Goal: Information Seeking & Learning: Understand process/instructions

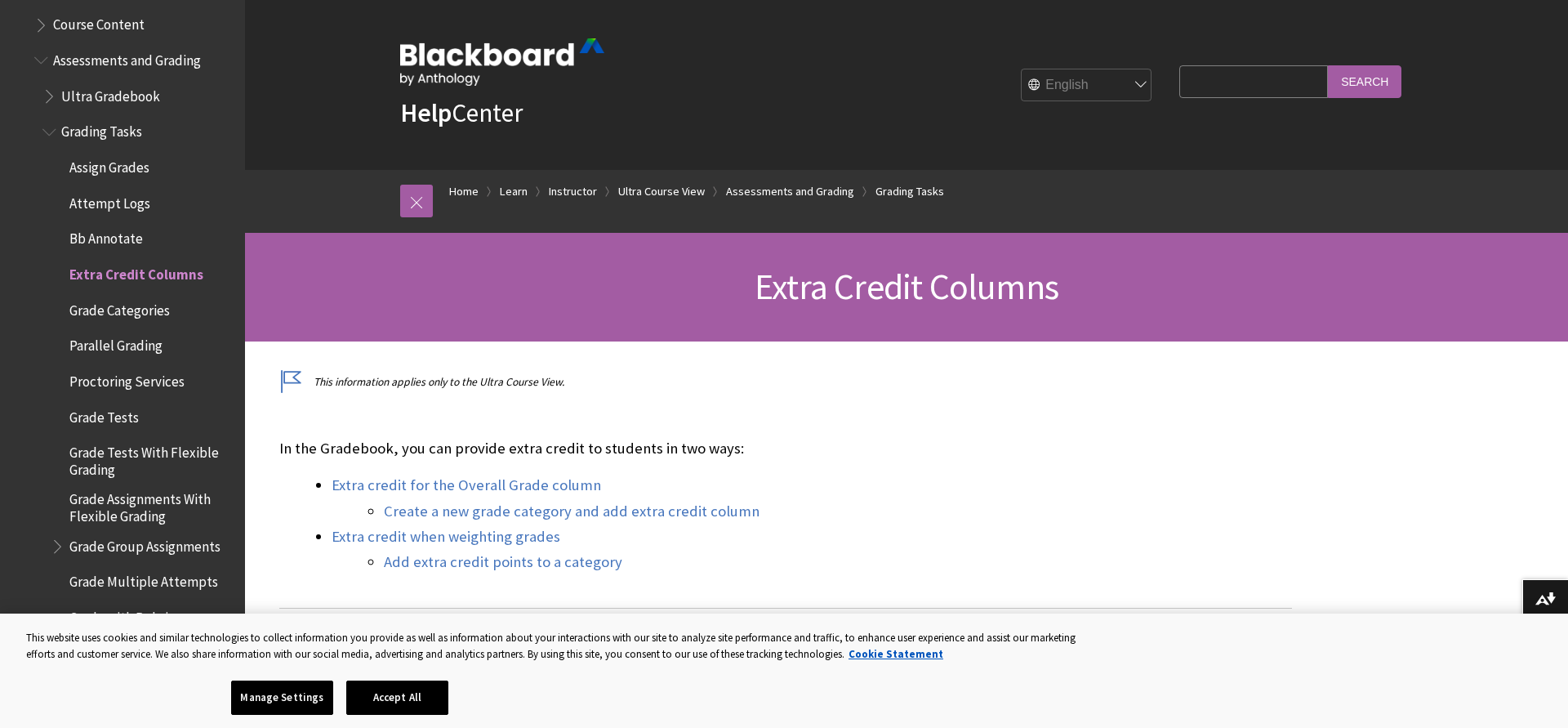
scroll to position [2399, 0]
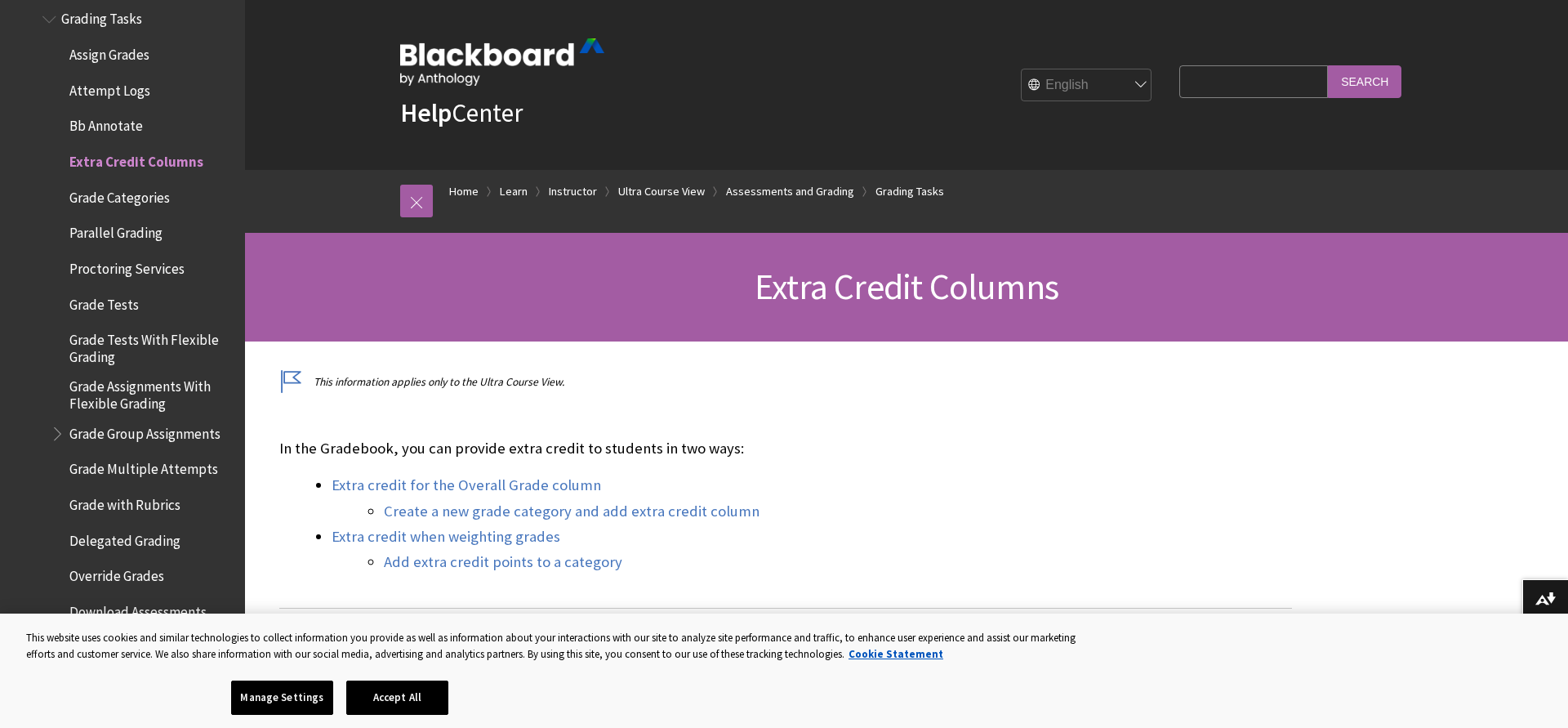
click at [128, 420] on span "Grade Group Assignments" at bounding box center [144, 431] width 151 height 22
click at [132, 422] on span "Grade Group Assignments" at bounding box center [151, 431] width 164 height 22
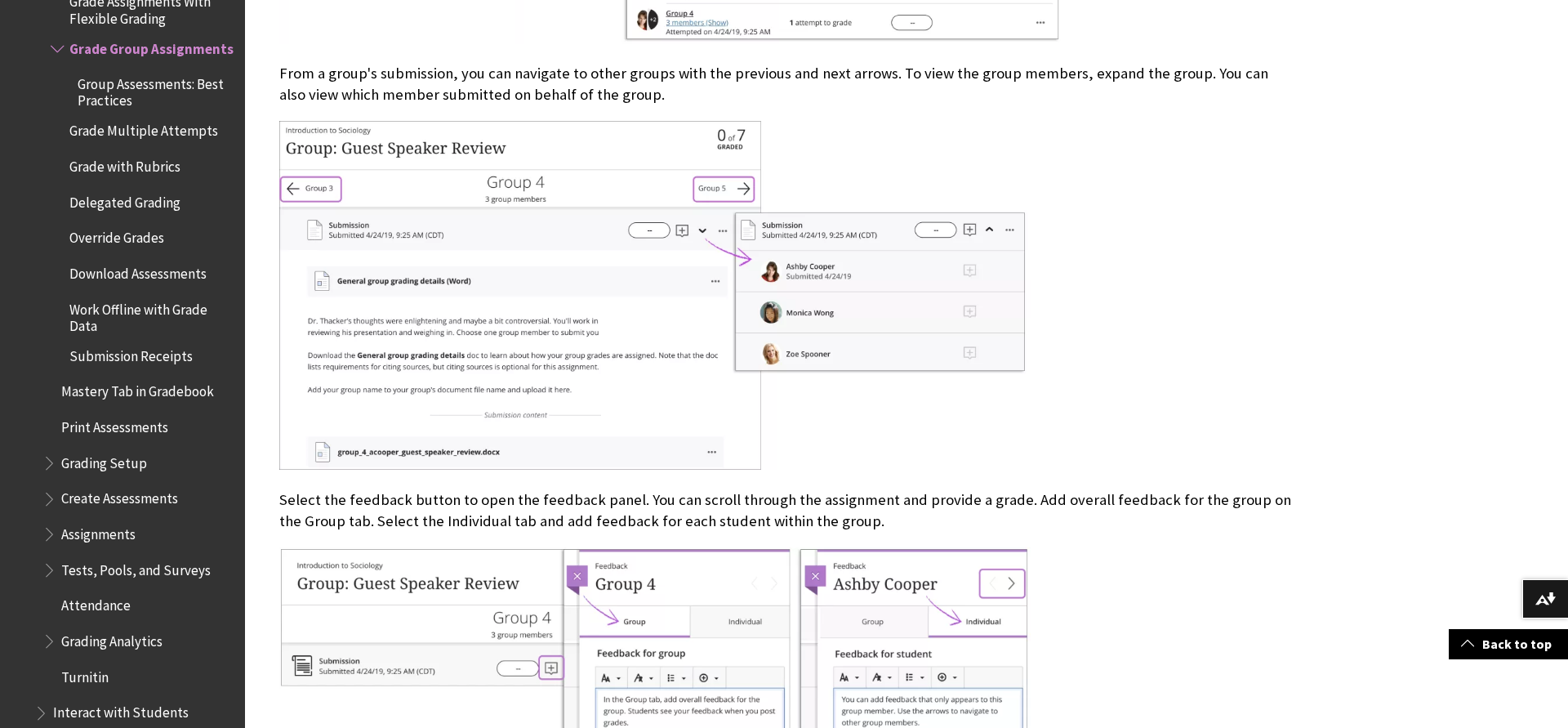
scroll to position [1166, 0]
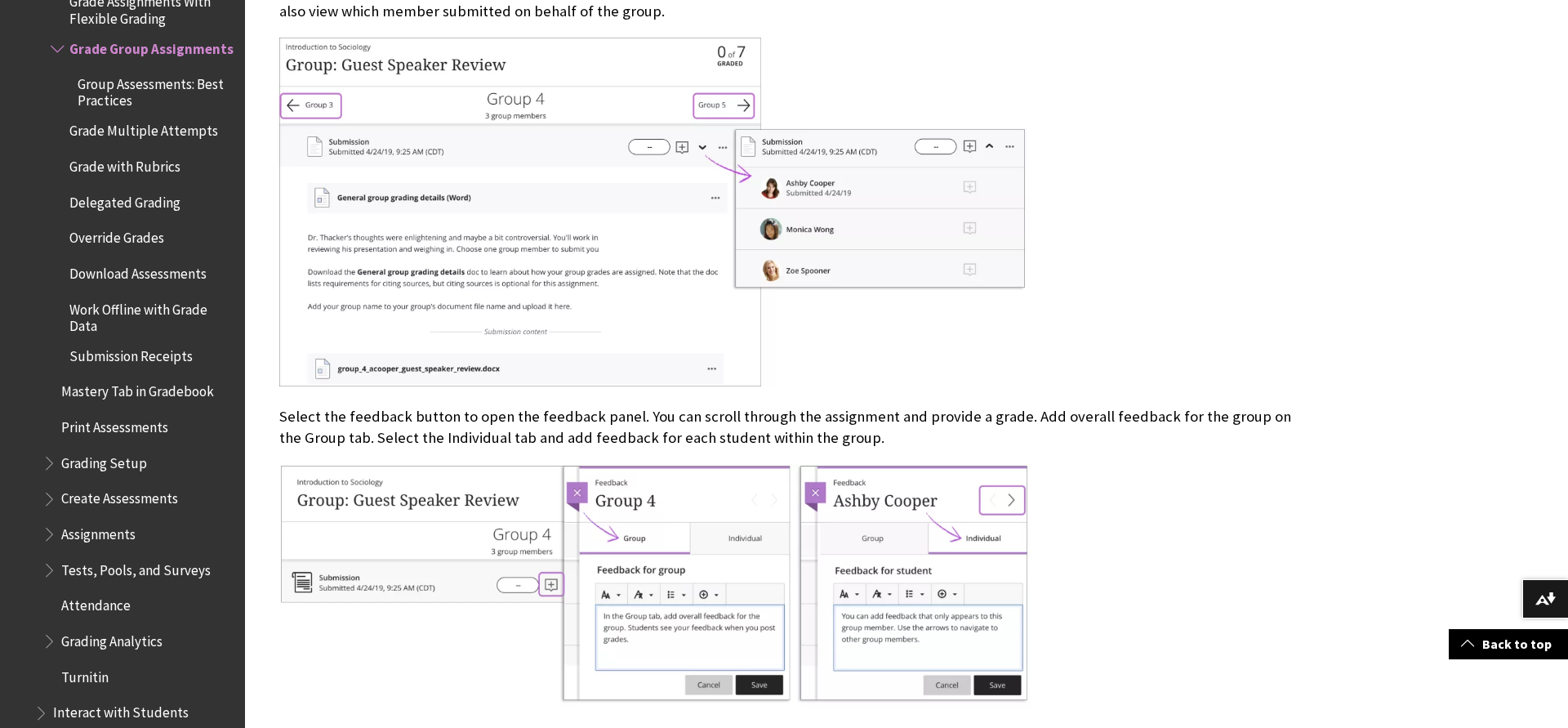
click at [104, 526] on span "Assignments" at bounding box center [98, 531] width 74 height 22
click at [52, 520] on span "Book outline for Blackboard Learn Help" at bounding box center [51, 530] width 17 height 20
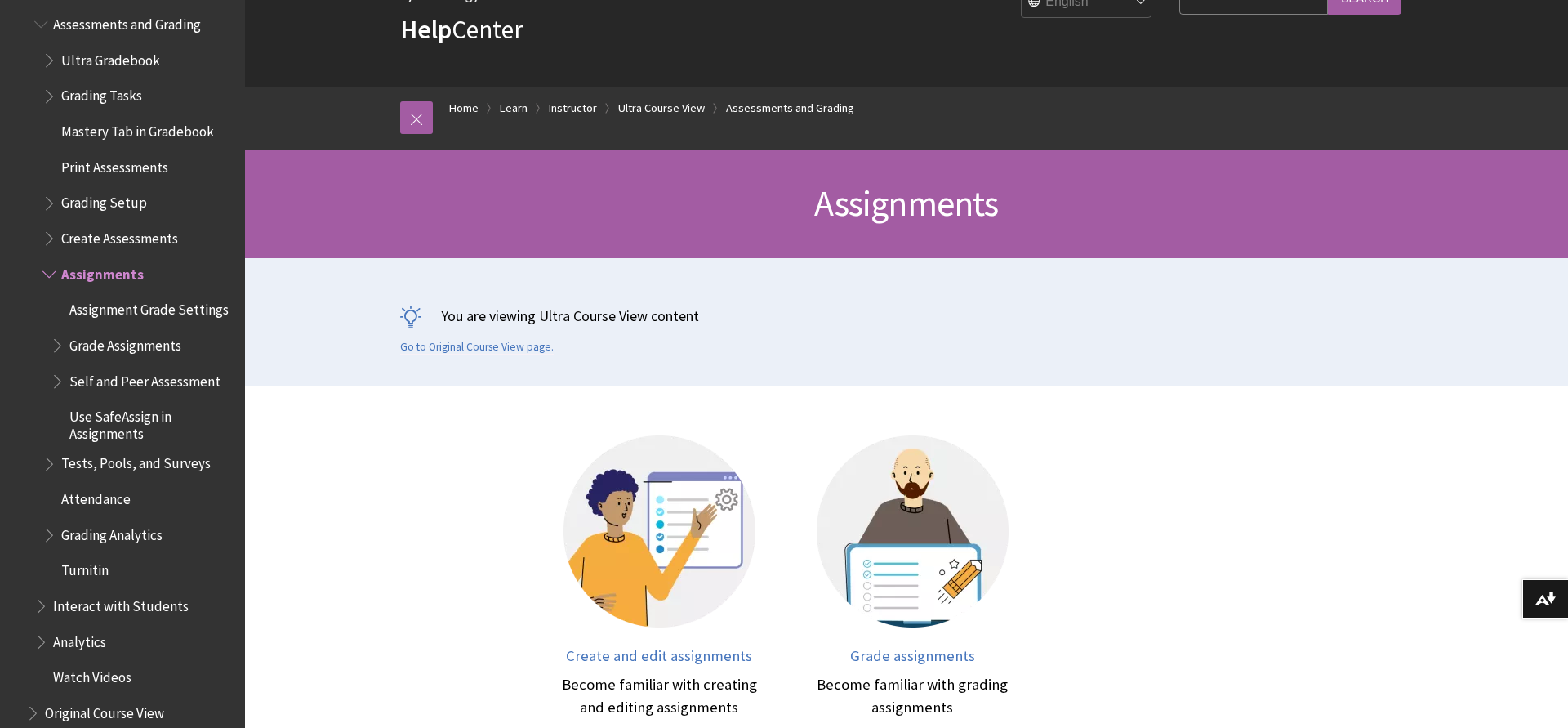
scroll to position [2209, 0]
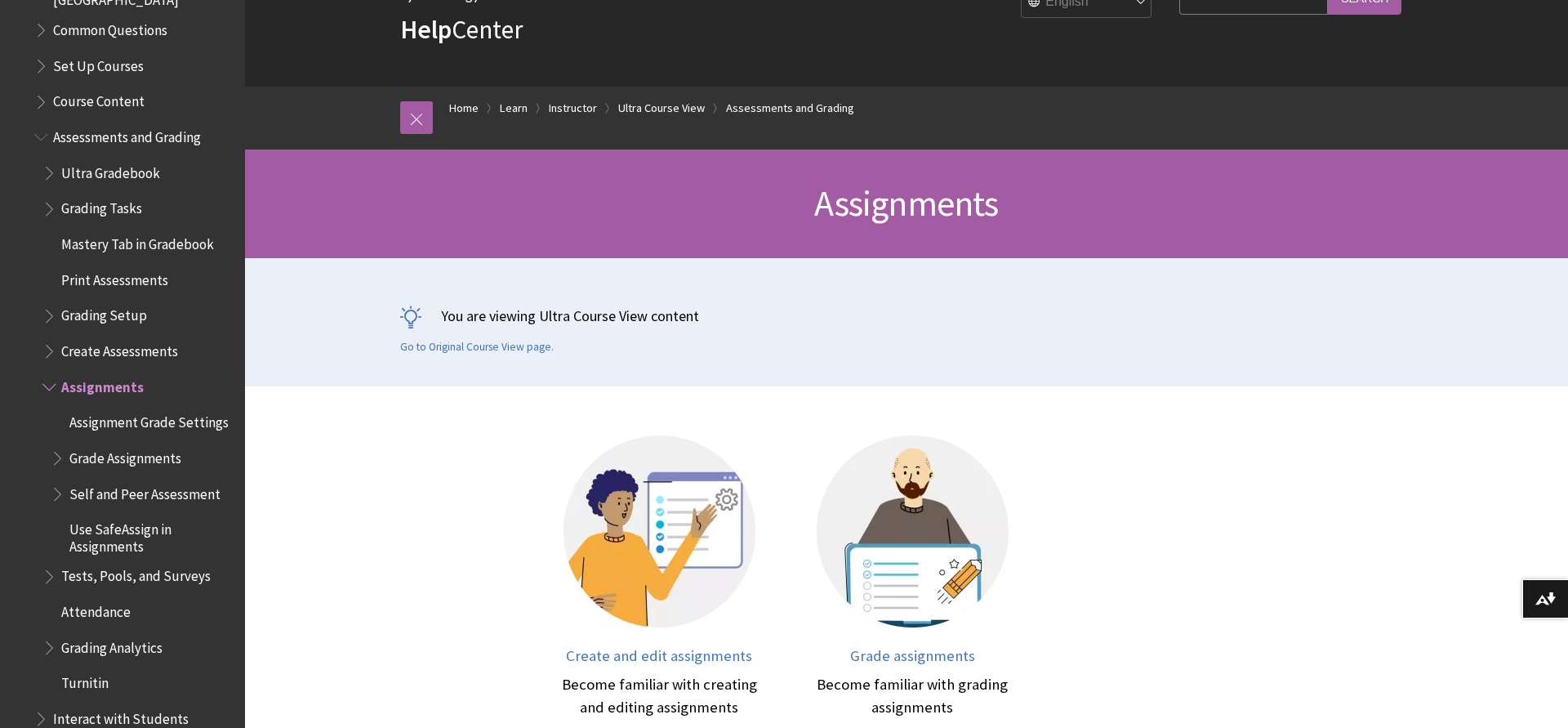
click at [144, 415] on span "Assignment Grade Settings" at bounding box center [148, 420] width 159 height 22
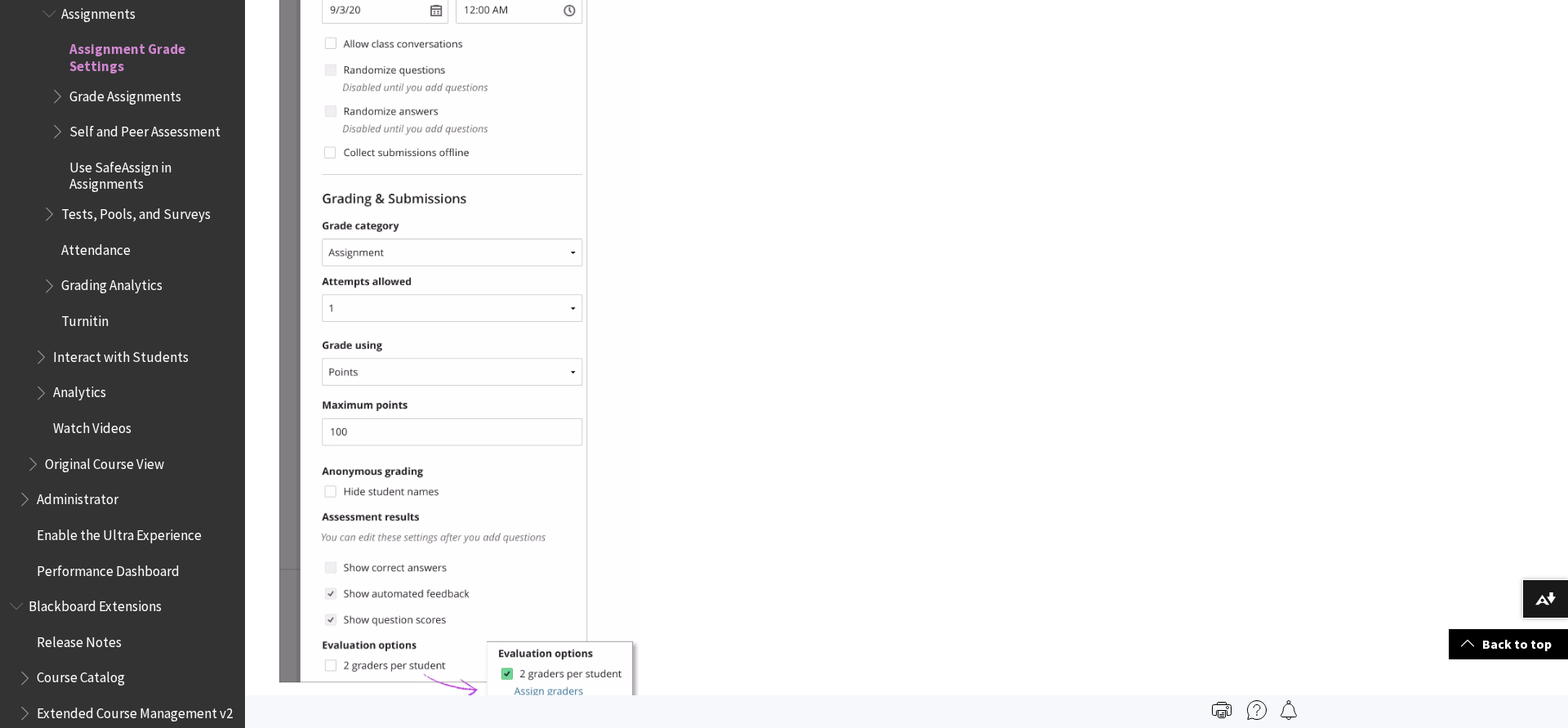
scroll to position [2245, 0]
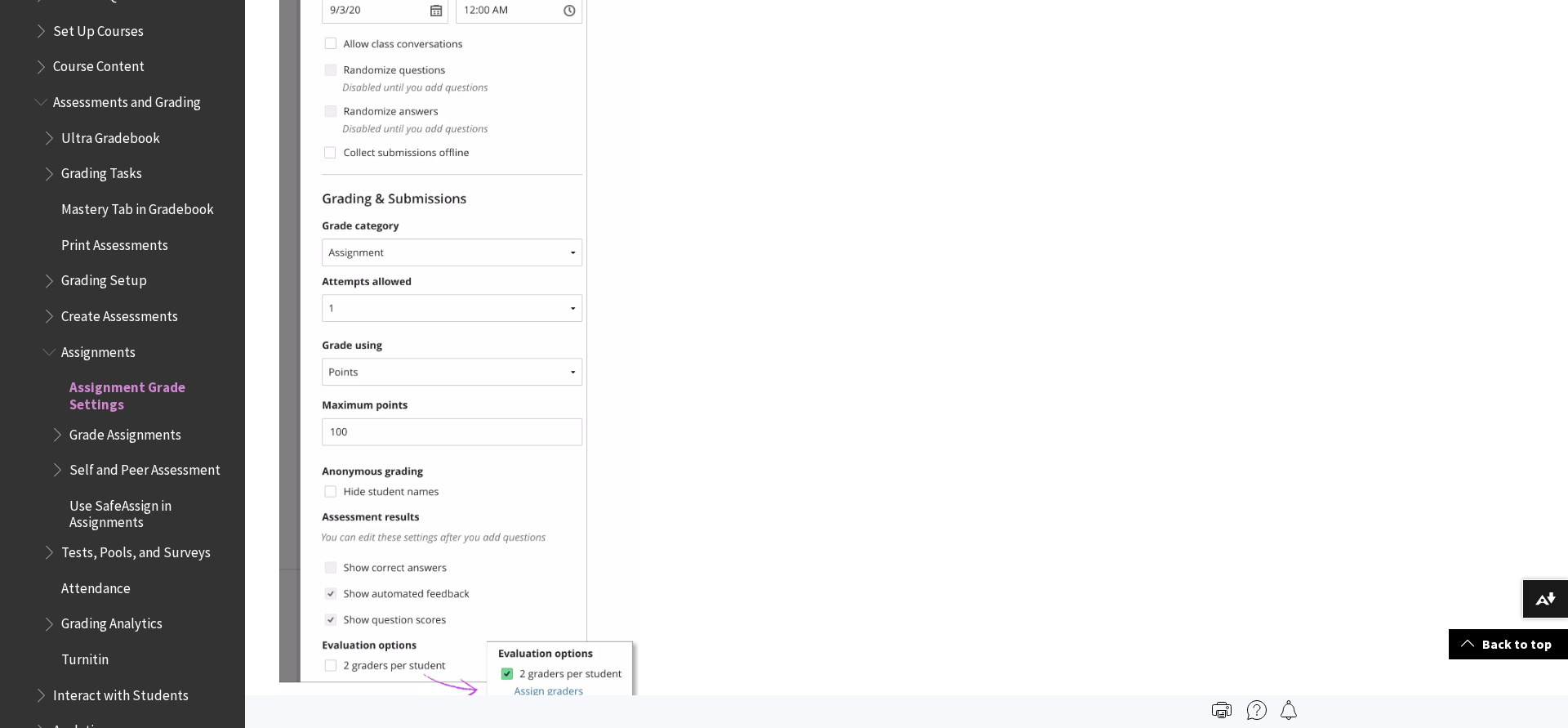
click at [49, 409] on ul "Assignment Grade Settings Grade Assignments Self and Peer Assessment Use SafeAs…" at bounding box center [139, 452] width 192 height 157
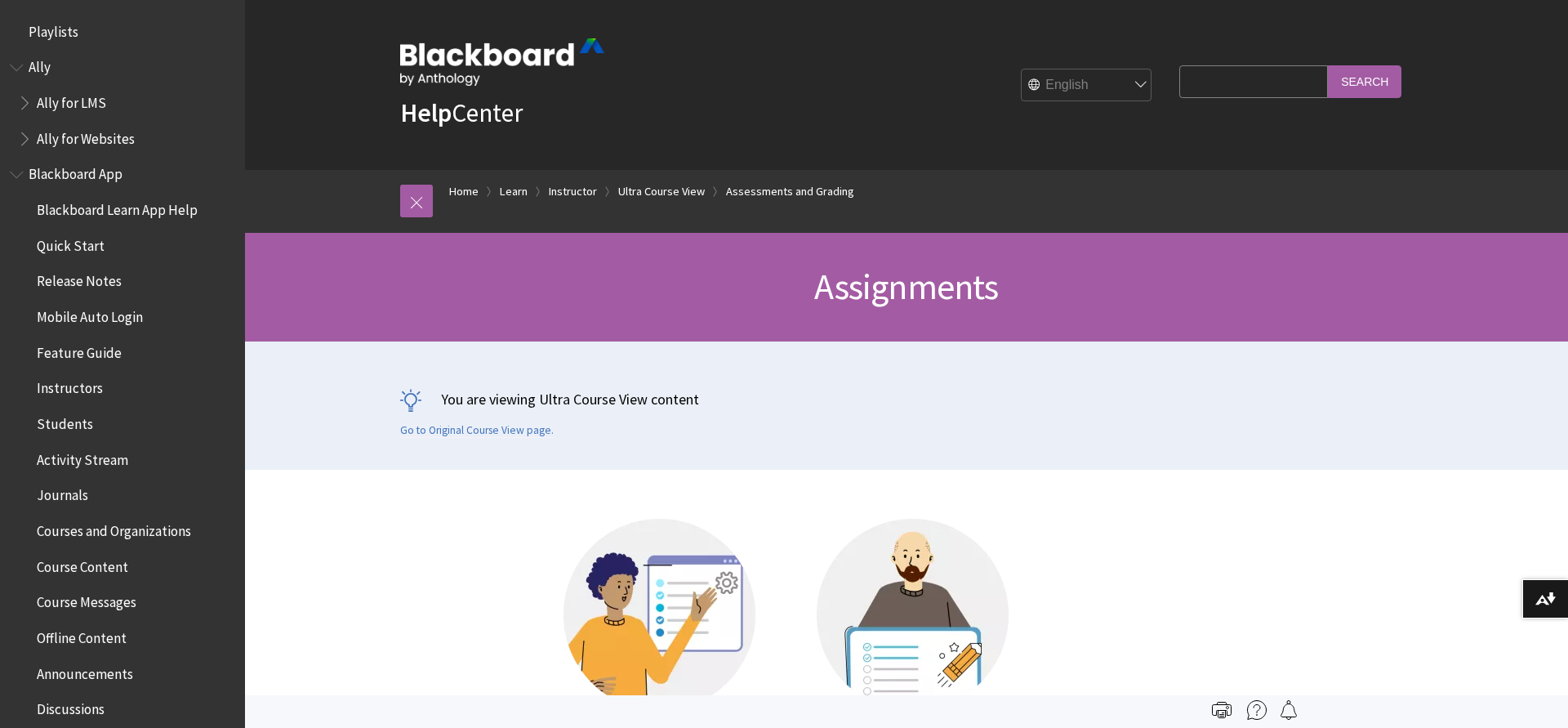
scroll to position [2548, 0]
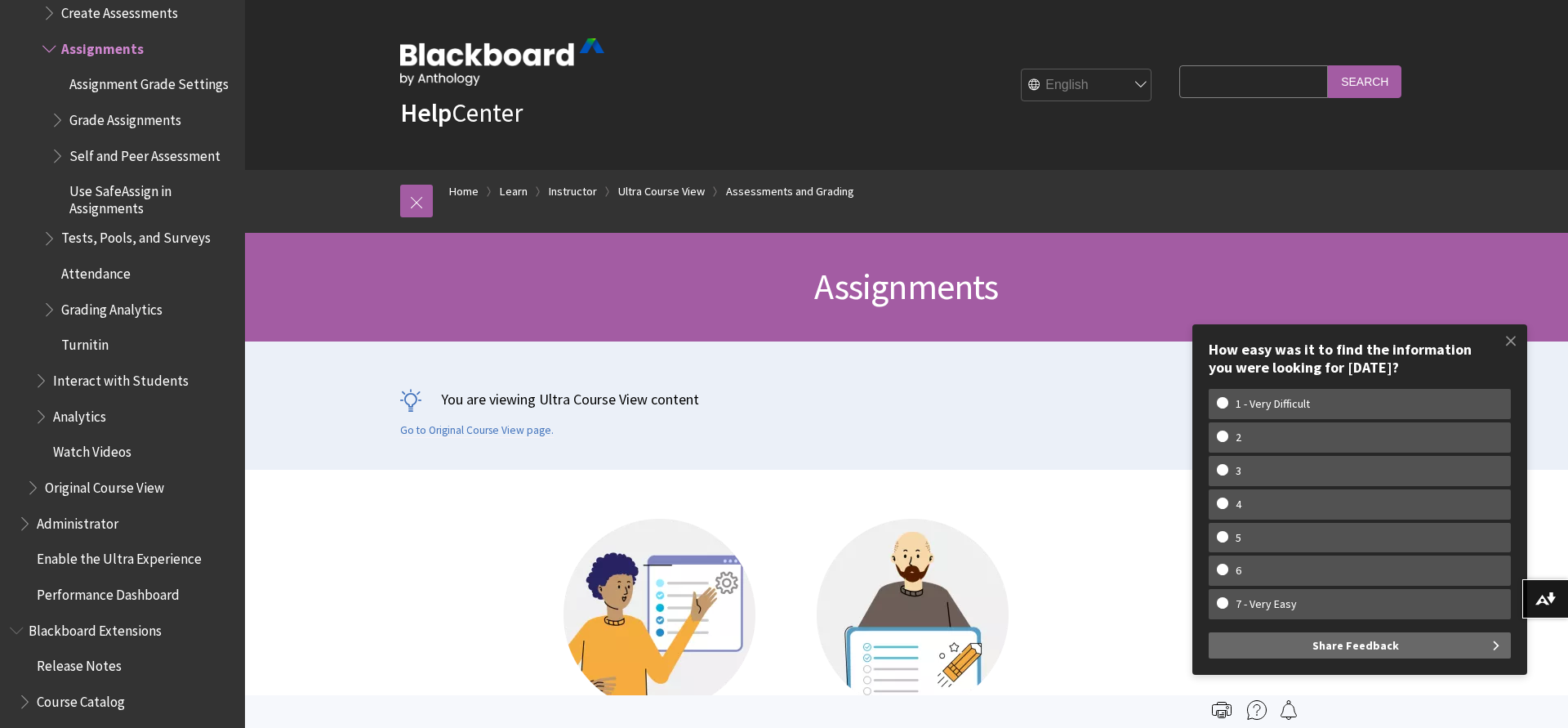
click at [57, 106] on span "Book outline for Blackboard Learn Help" at bounding box center [59, 116] width 17 height 20
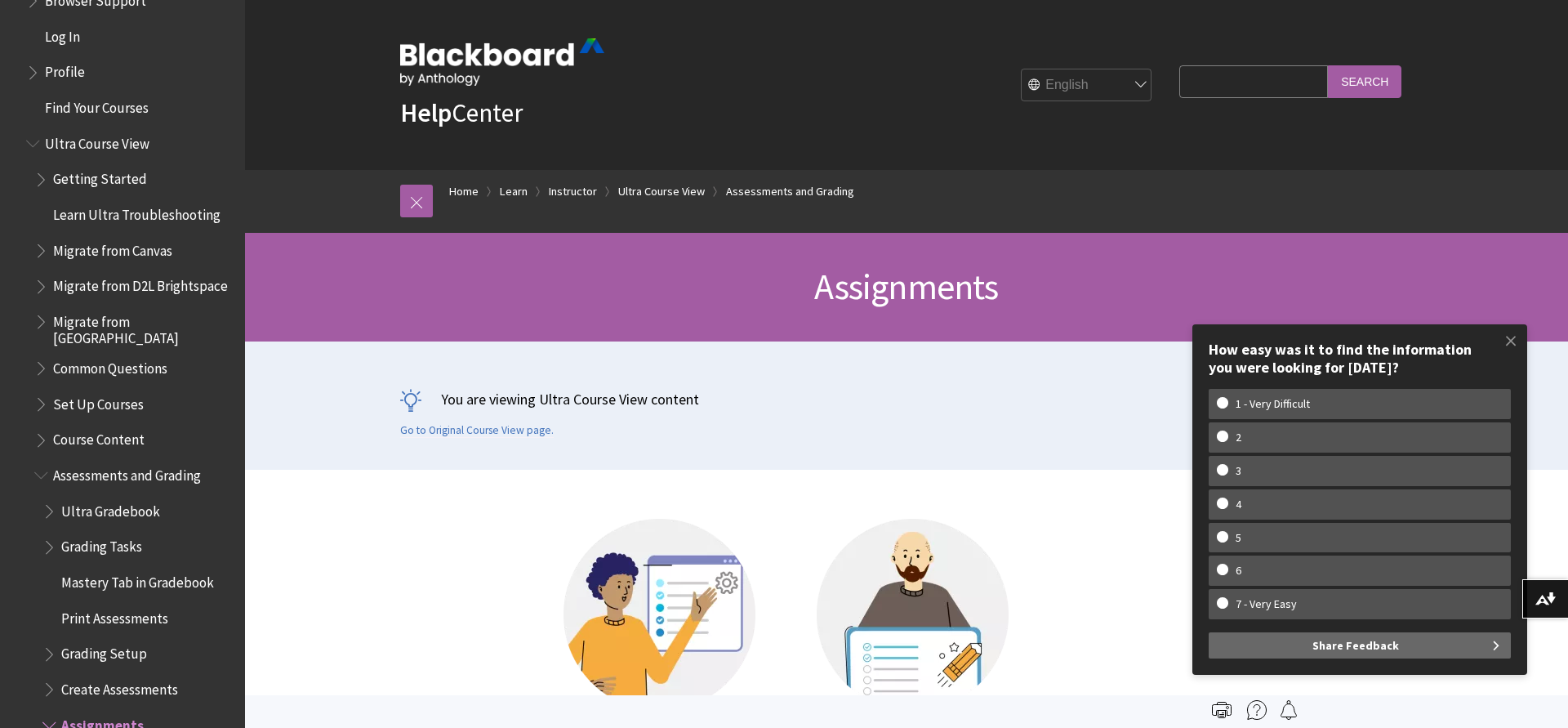
scroll to position [1533, 0]
